Goal: Information Seeking & Learning: Learn about a topic

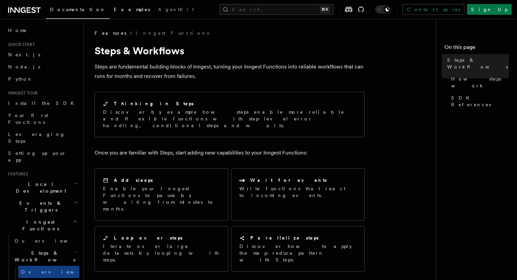
click at [114, 7] on span "Examples" at bounding box center [132, 9] width 36 height 5
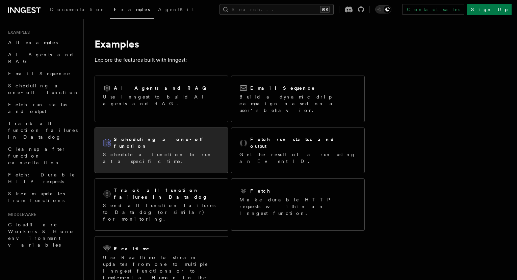
click at [148, 151] on p "Schedule a function to run at a specific time." at bounding box center [161, 157] width 117 height 13
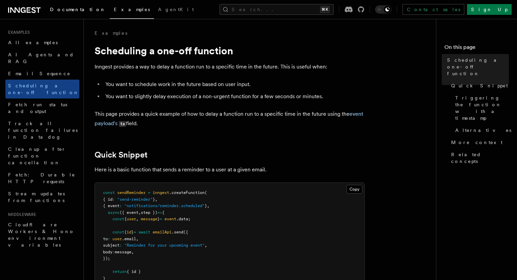
click at [73, 13] on link "Documentation" at bounding box center [78, 10] width 64 height 16
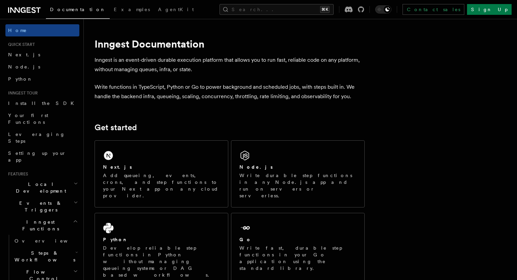
click at [30, 7] on icon at bounding box center [24, 10] width 32 height 8
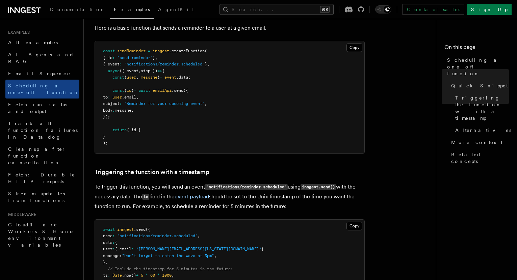
scroll to position [142, 0]
click at [20, 43] on span "All examples" at bounding box center [33, 42] width 50 height 5
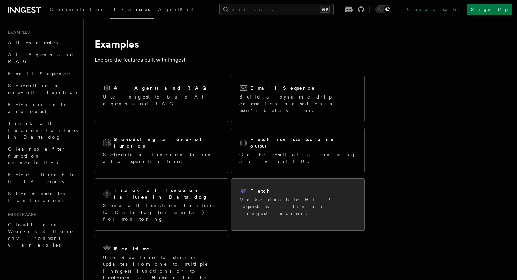
click at [255, 192] on div "Fetch Make durable HTTP requests within an Inngest function." at bounding box center [297, 202] width 133 height 46
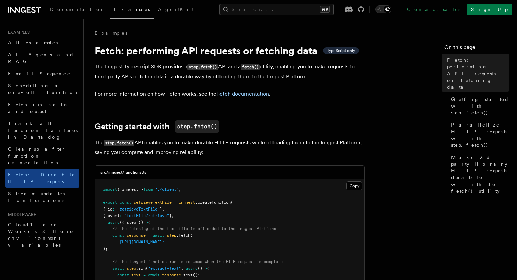
click at [322, 139] on p "The step.fetch() API enables you to make durable HTTP requests while offloading…" at bounding box center [229, 147] width 270 height 19
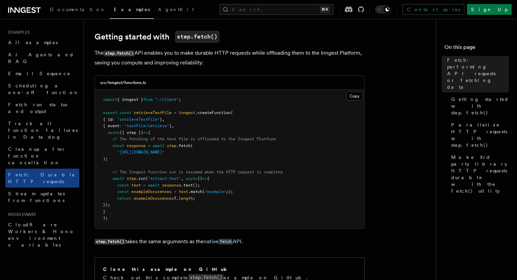
scroll to position [132, 0]
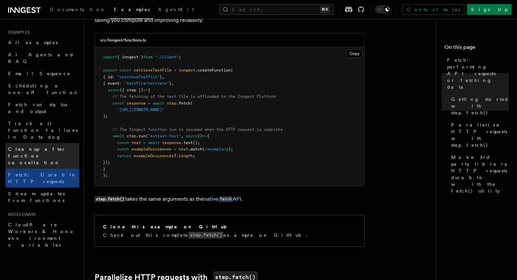
click at [27, 146] on span "Cleanup after function cancellation" at bounding box center [37, 155] width 58 height 19
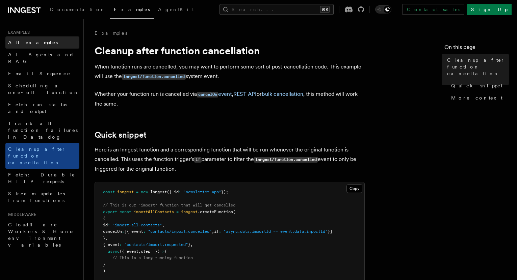
click at [18, 44] on span "All examples" at bounding box center [33, 42] width 50 height 5
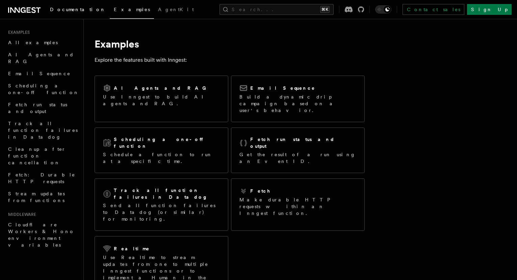
click at [68, 10] on span "Documentation" at bounding box center [78, 9] width 56 height 5
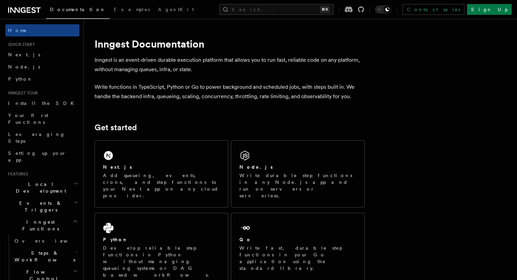
click at [25, 7] on icon at bounding box center [24, 10] width 32 height 8
